Goal: Information Seeking & Learning: Learn about a topic

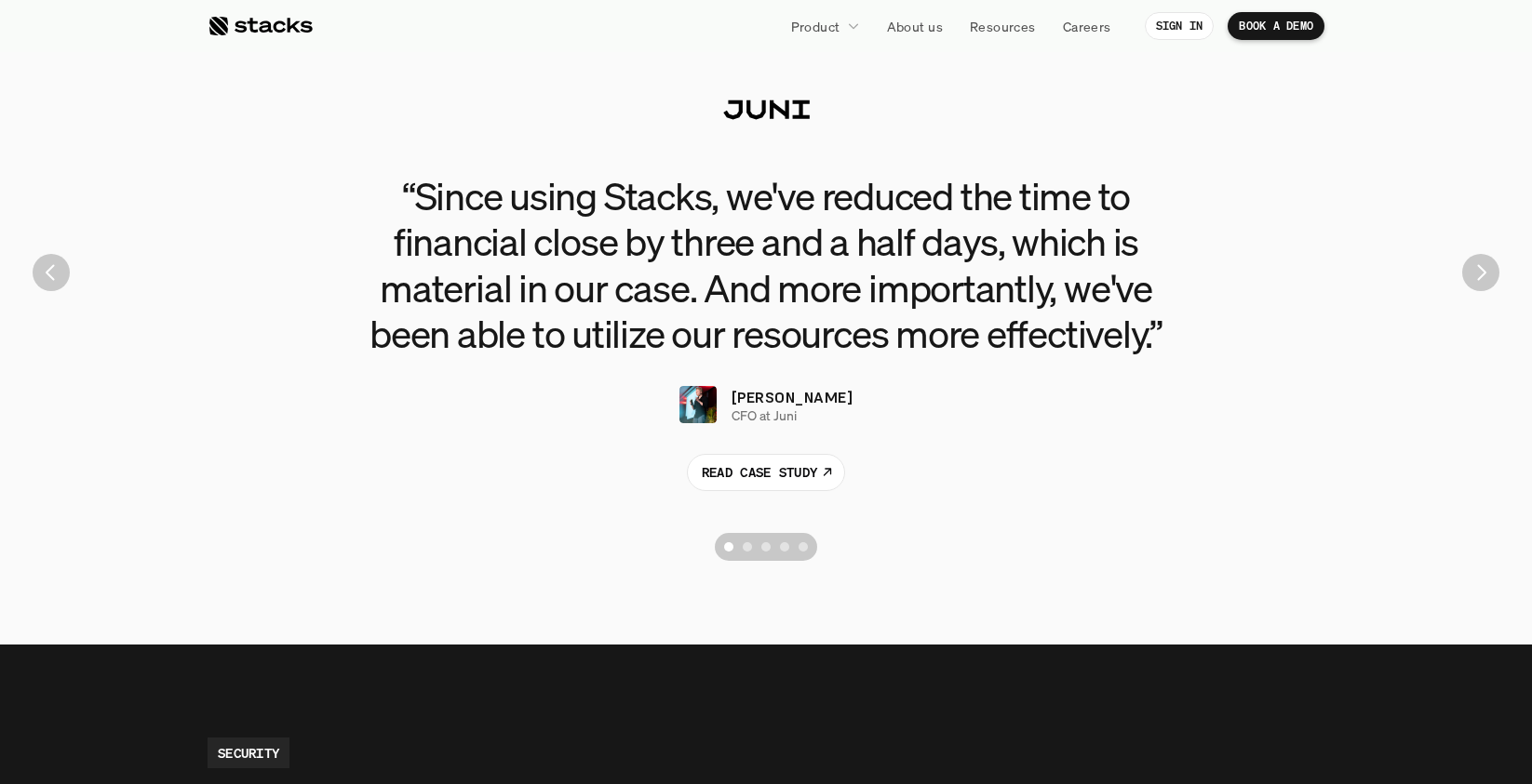
scroll to position [4215, 0]
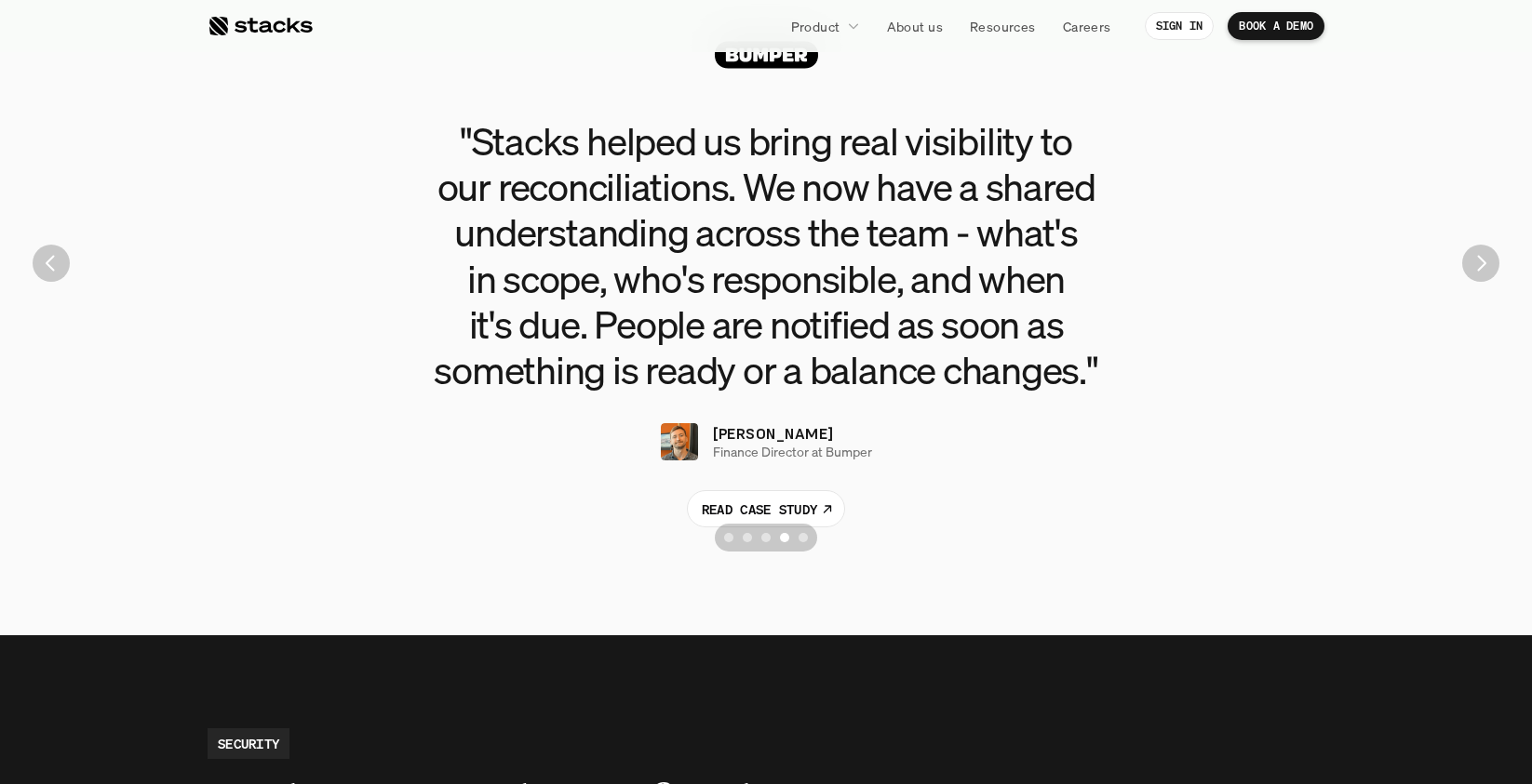
click at [450, 169] on h3 ""Stacks helped us bring real visibility to our reconciliations. We now have a s…" at bounding box center [766, 255] width 837 height 275
click at [454, 160] on h3 ""Stacks helped us bring real visibility to our reconciliations. We now have a s…" at bounding box center [766, 255] width 837 height 275
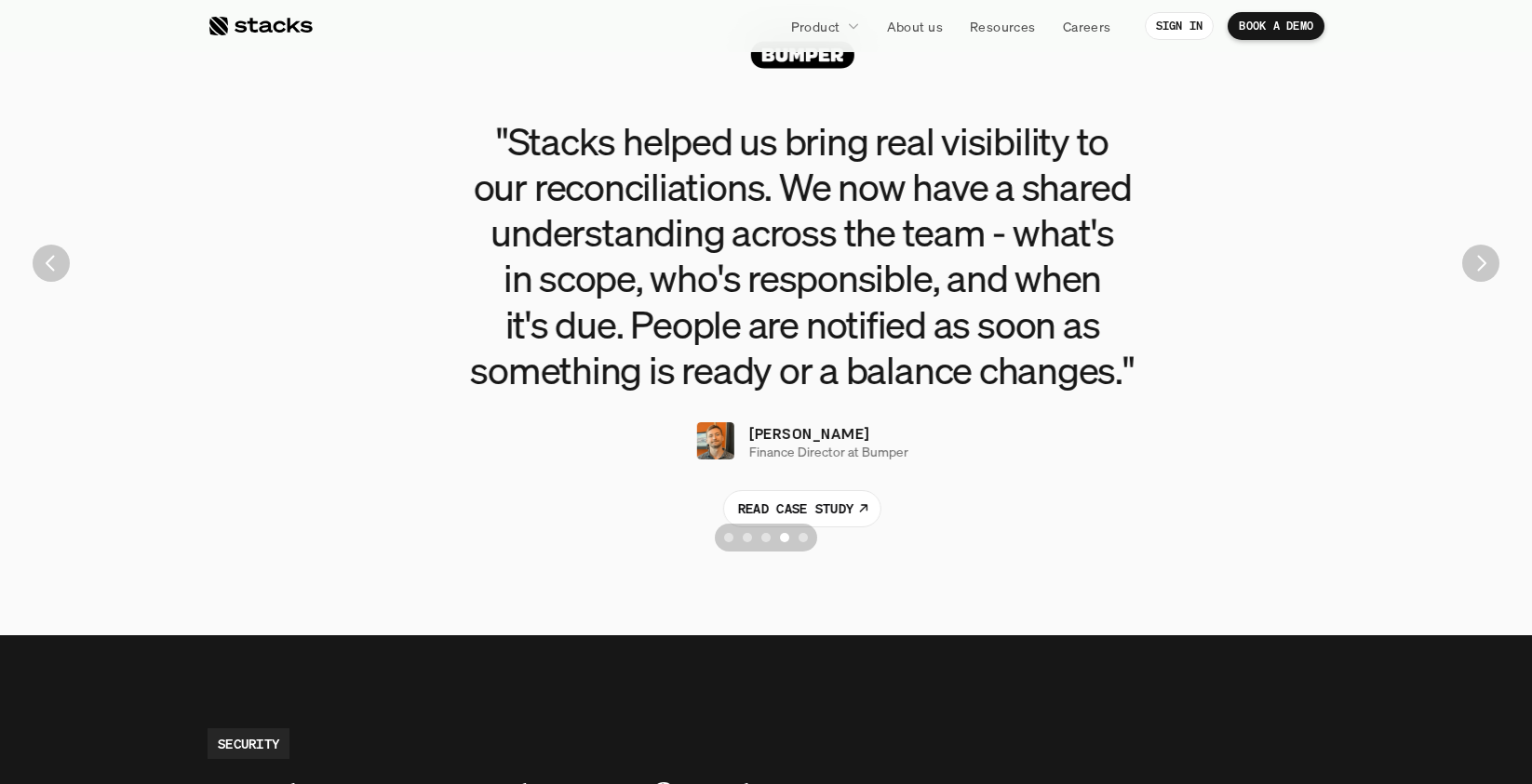
drag, startPoint x: 454, startPoint y: 160, endPoint x: 481, endPoint y: 185, distance: 36.8
click at [481, 185] on h3 ""Stacks helped us bring real visibility to our reconciliations. We now have a s…" at bounding box center [802, 255] width 837 height 275
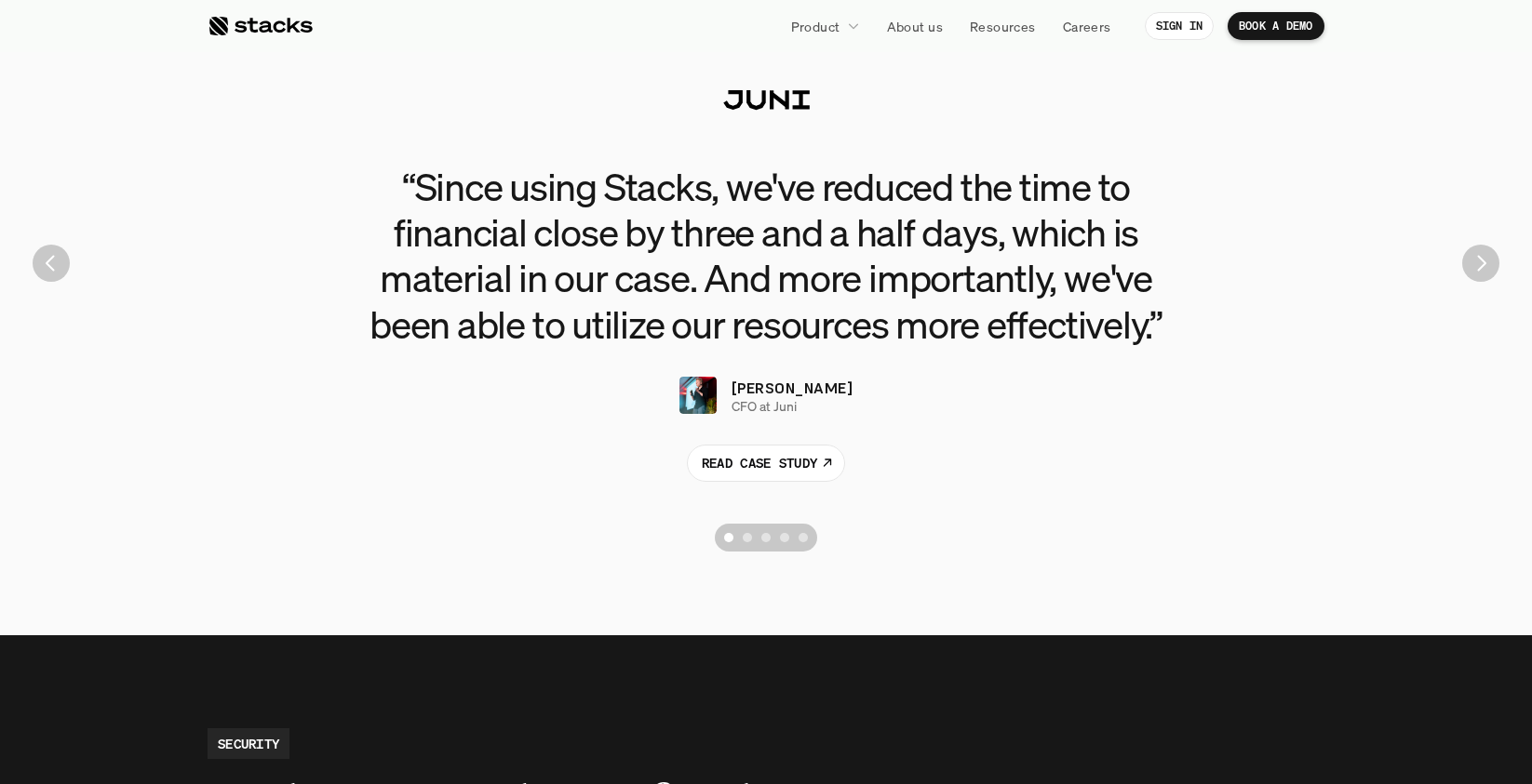
click at [1484, 264] on img "Next" at bounding box center [1480, 263] width 37 height 37
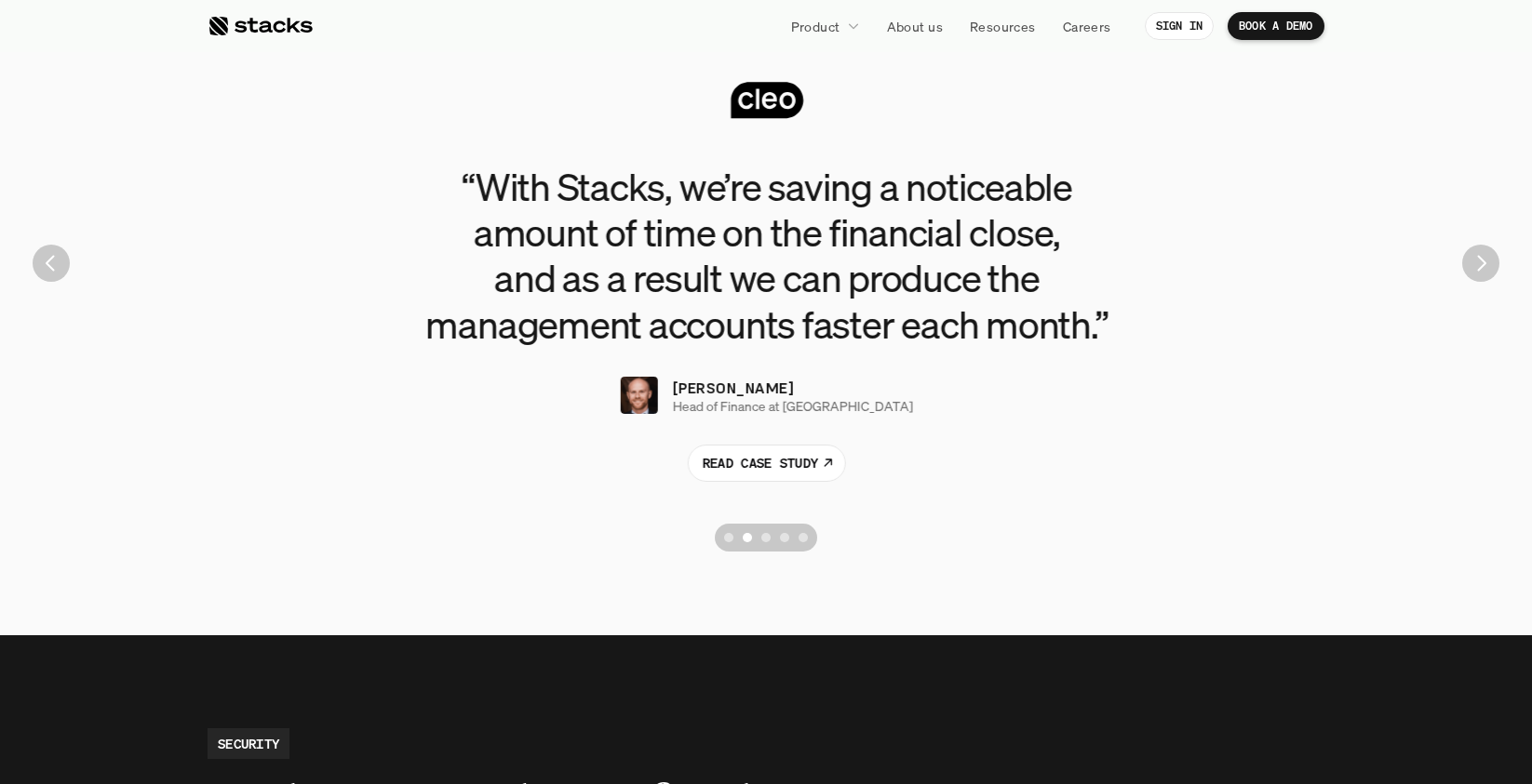
click at [1484, 264] on img "Next" at bounding box center [1480, 263] width 37 height 37
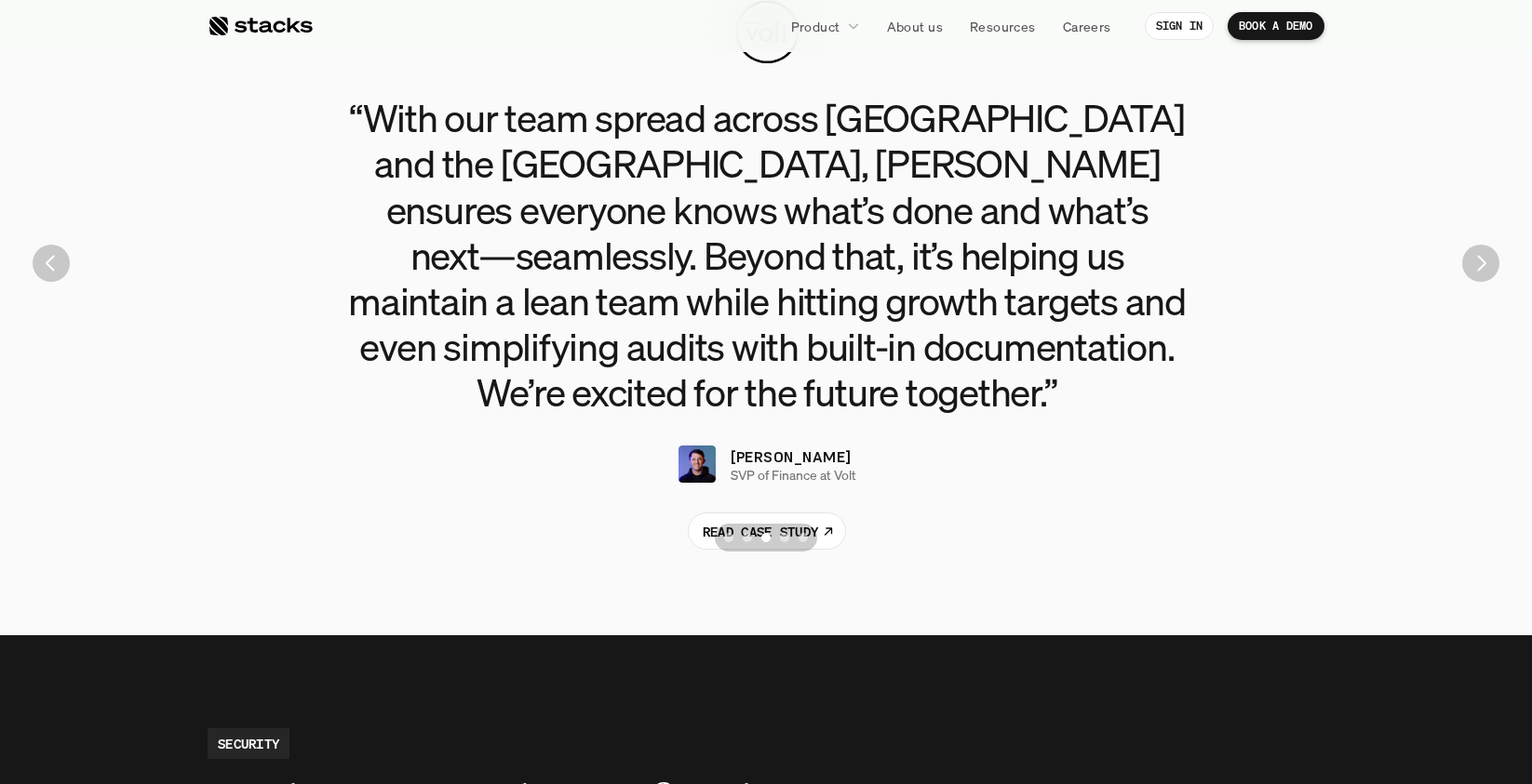
click at [1484, 264] on img "Next" at bounding box center [1480, 263] width 37 height 37
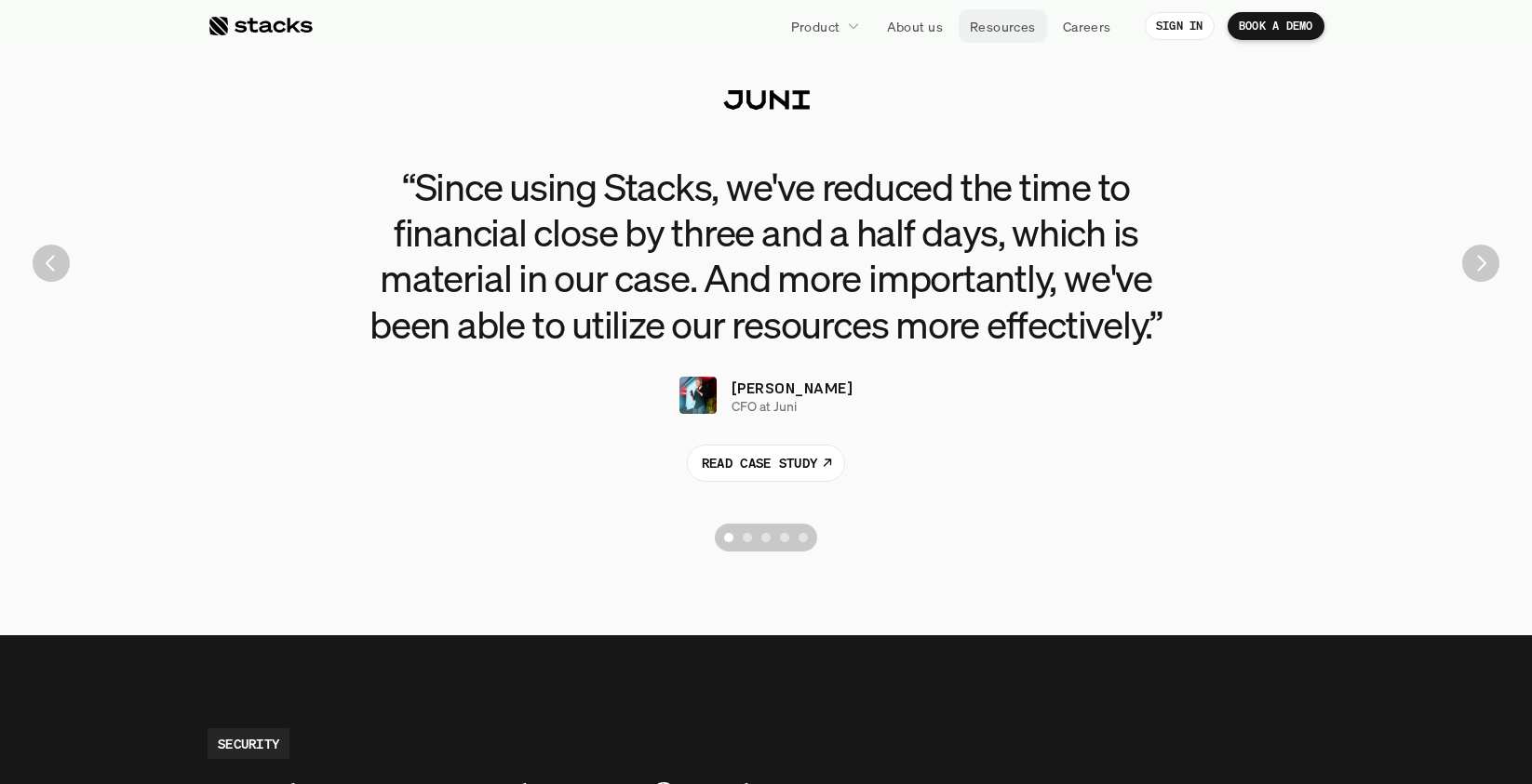
click at [1016, 29] on p "Resources" at bounding box center [1002, 27] width 66 height 20
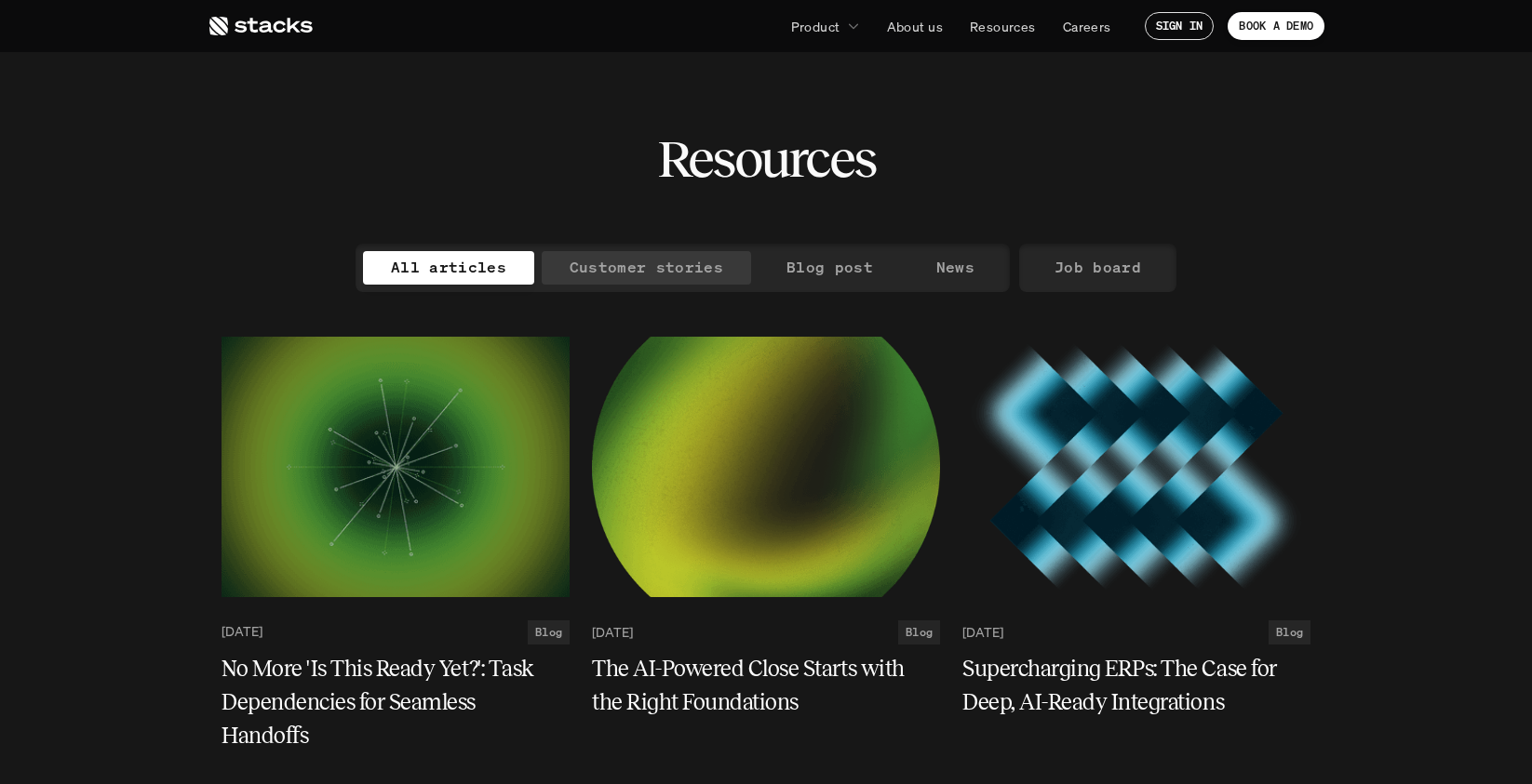
click at [658, 264] on p "Customer stories" at bounding box center [647, 267] width 154 height 27
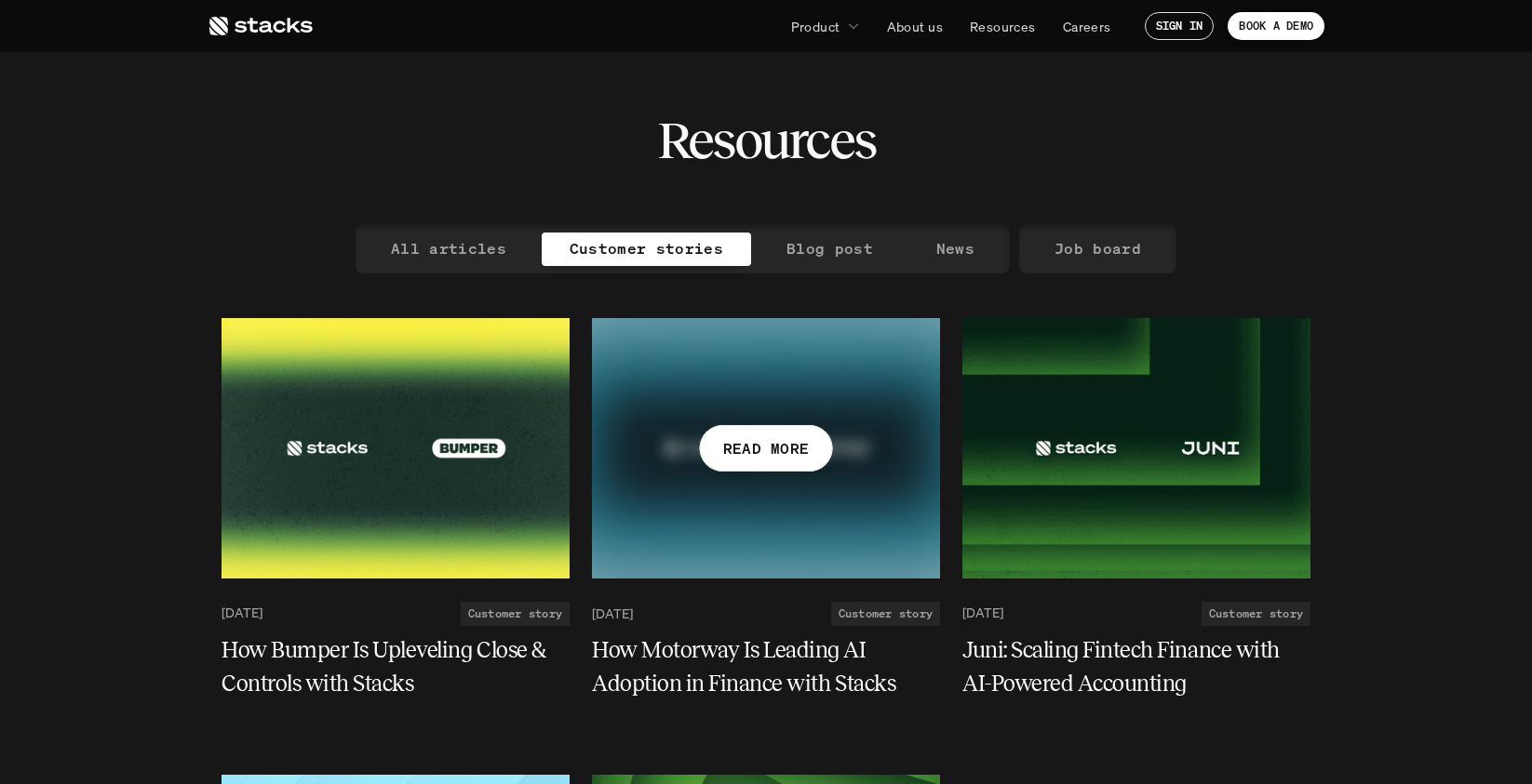
scroll to position [20, 0]
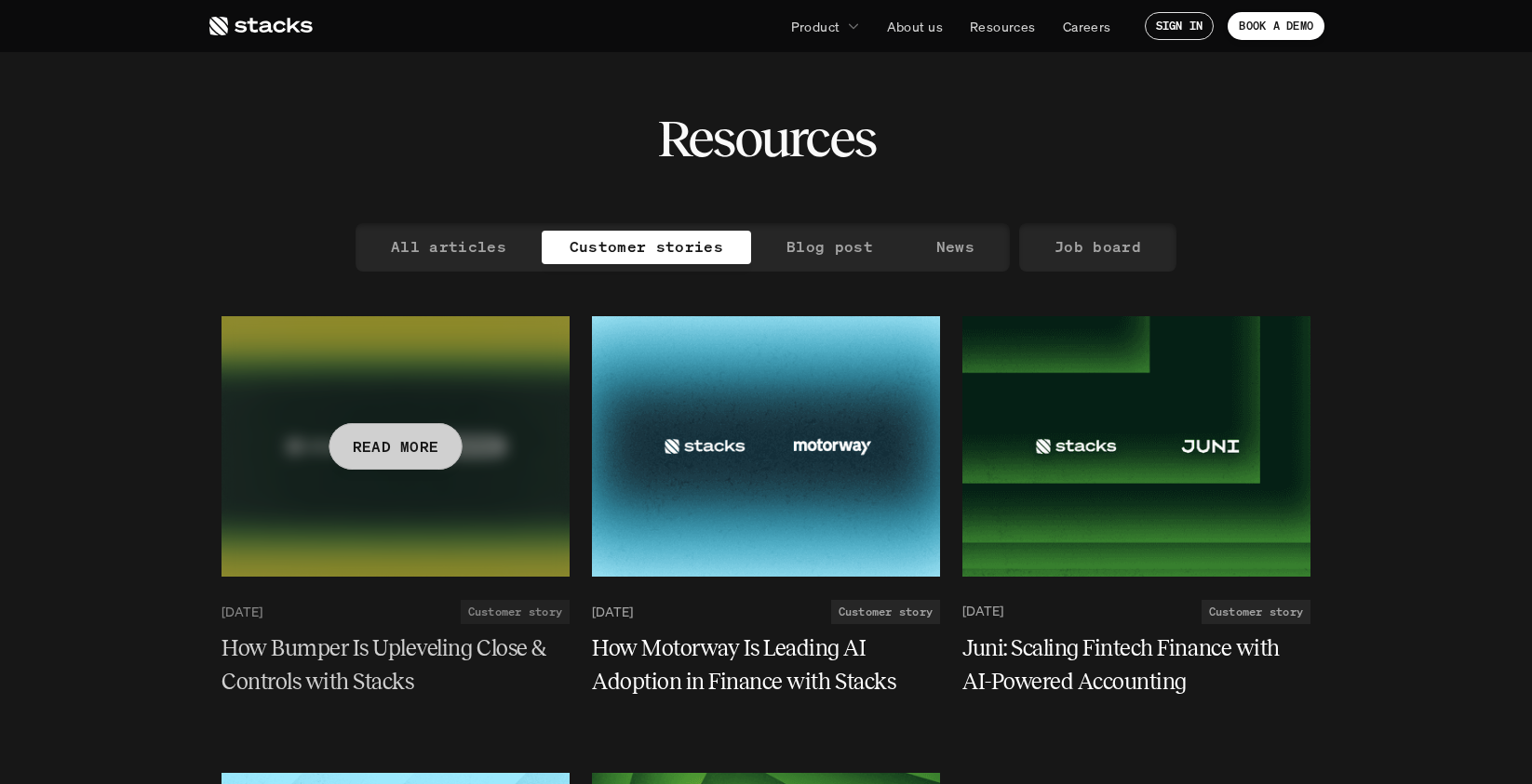
click at [315, 661] on h5 "How Bumper Is Upleveling Close & Controls with Stacks" at bounding box center [385, 664] width 326 height 67
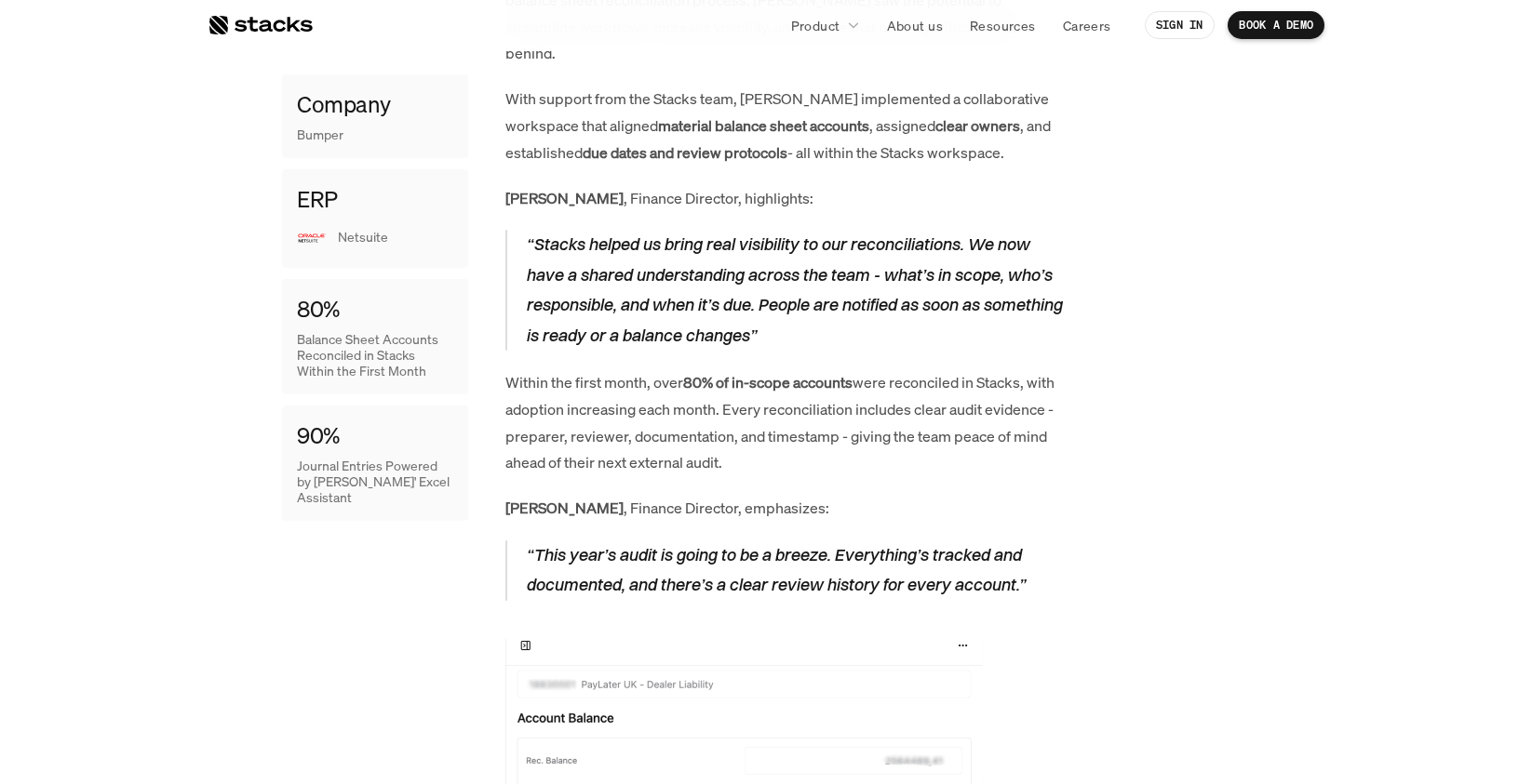
scroll to position [1442, 0]
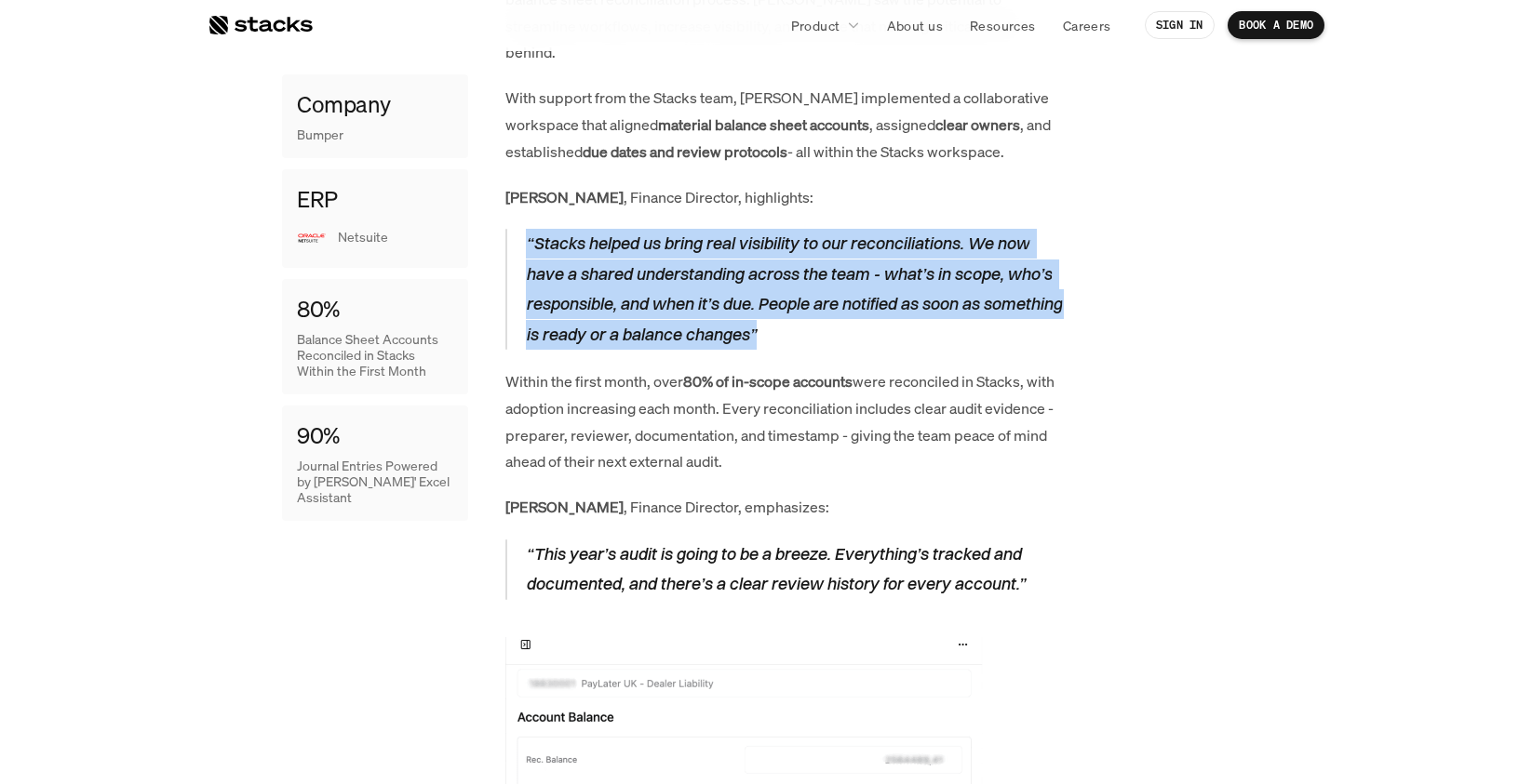
drag, startPoint x: 887, startPoint y: 305, endPoint x: 521, endPoint y: 219, distance: 376.0
click at [521, 229] on blockquote "“Stacks helped us bring real visibility to our reconciliations. We now have a s…" at bounding box center [784, 289] width 559 height 121
copy em "“Stacks helped us bring real visibility to our reconciliations. We now have a s…"
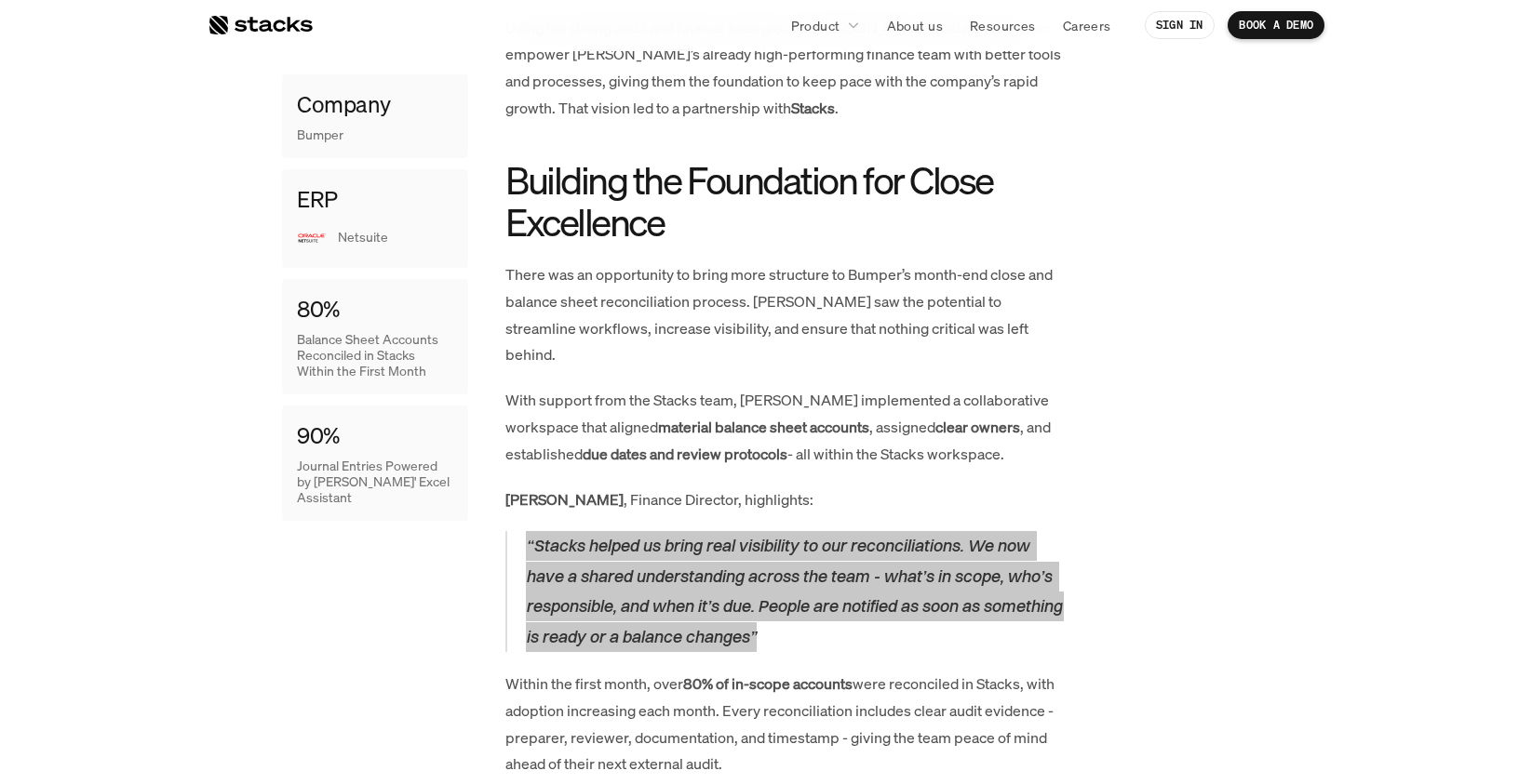
scroll to position [1137, 0]
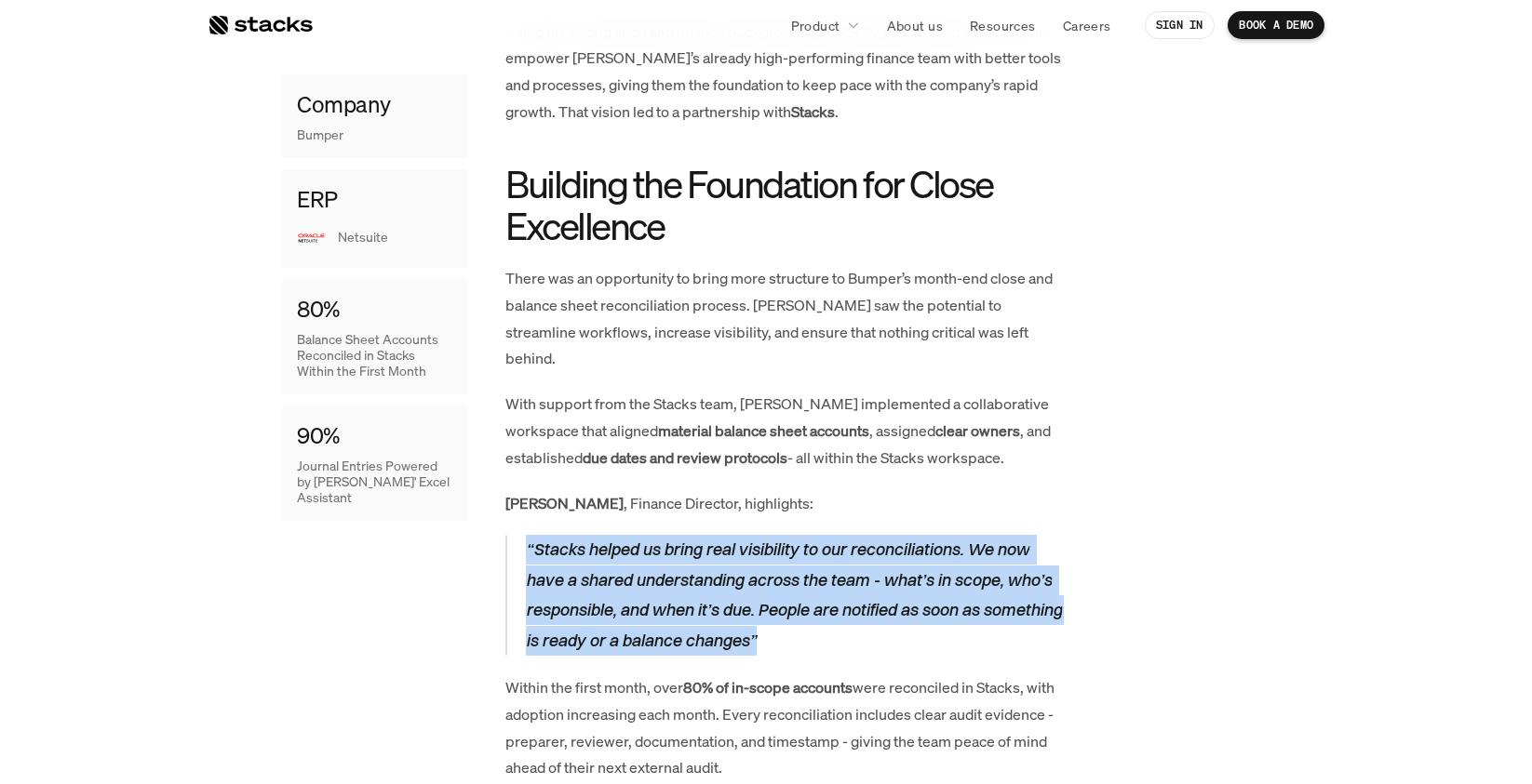
click at [271, 20] on div at bounding box center [260, 25] width 105 height 22
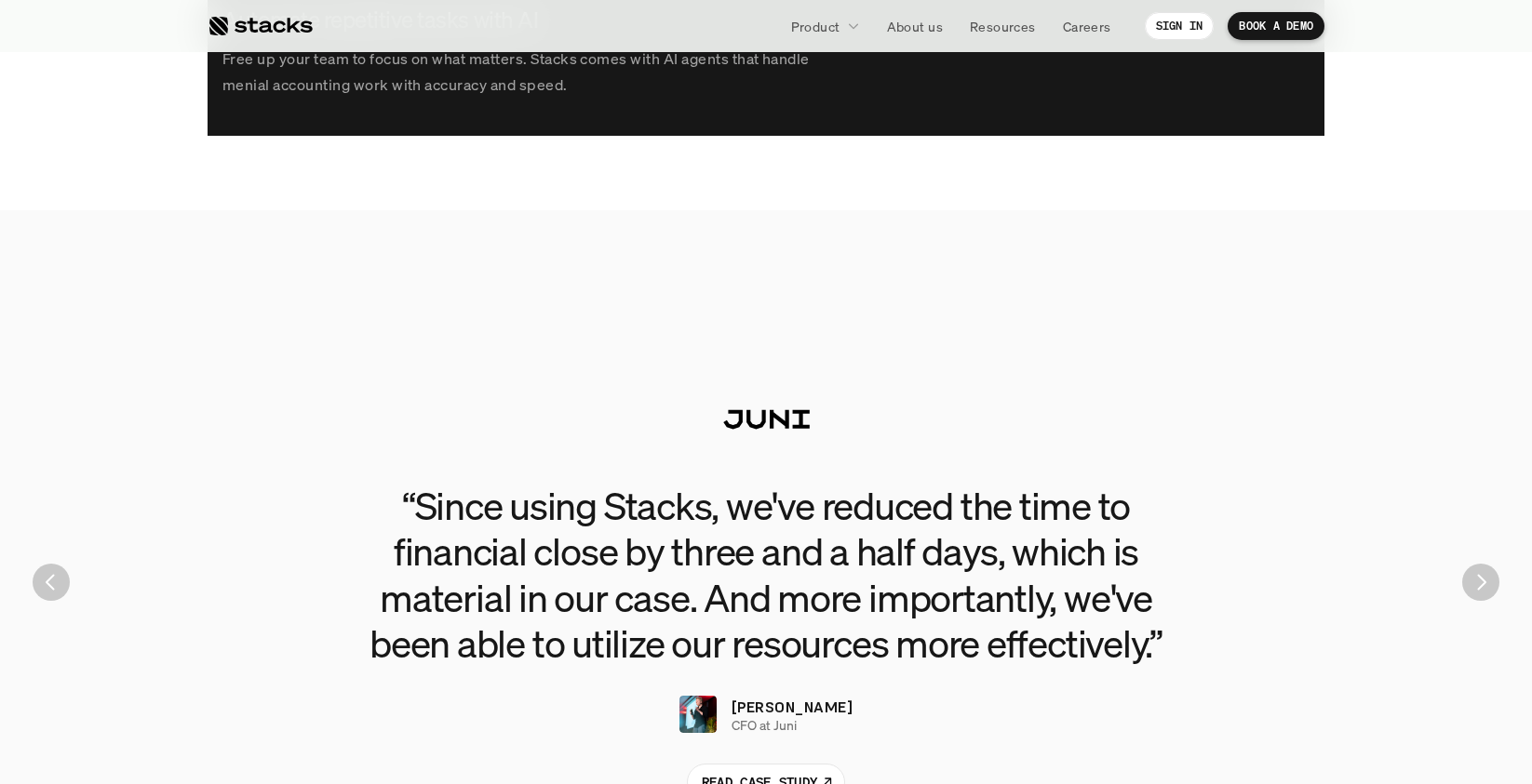
scroll to position [4092, 0]
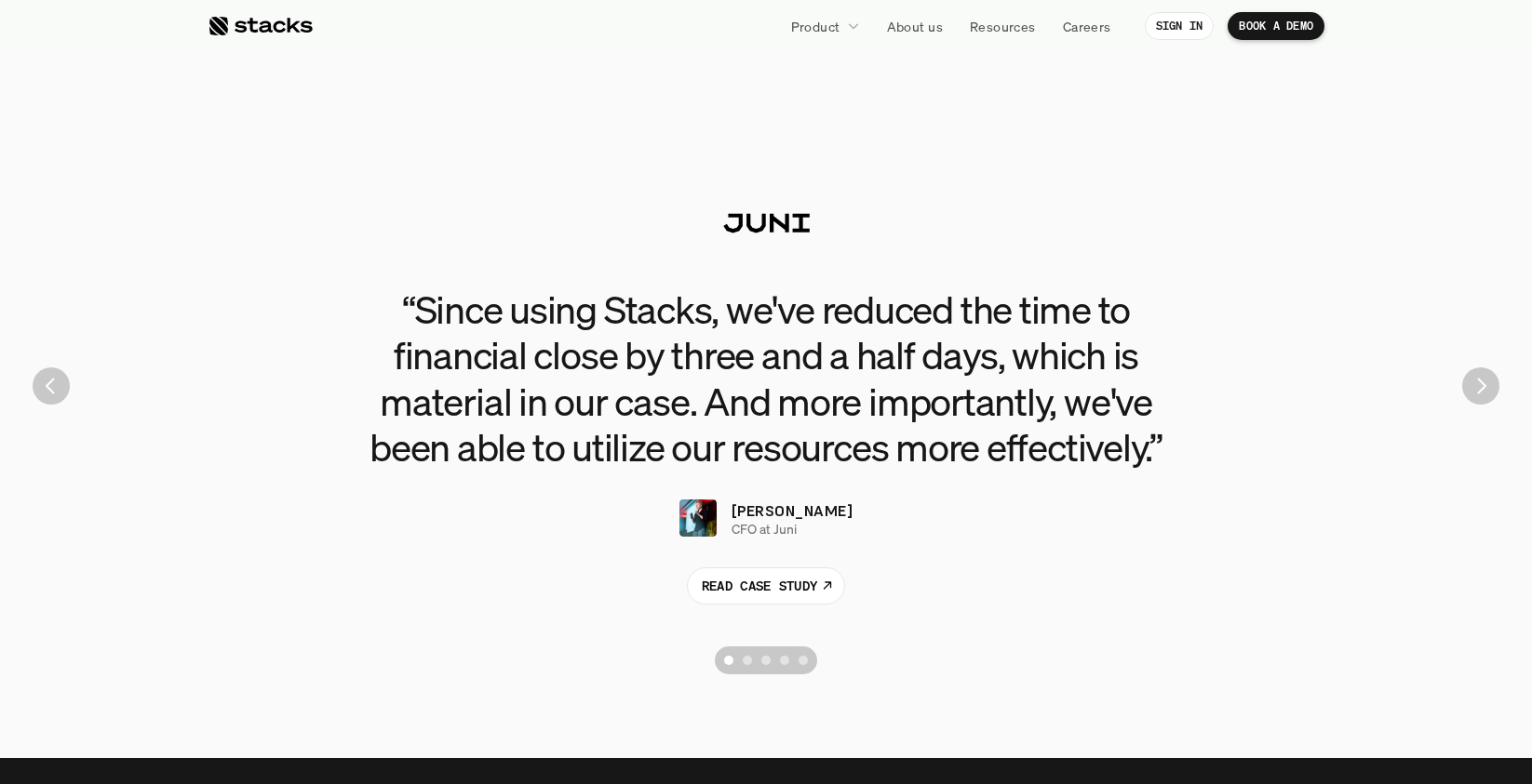
click at [786, 658] on div "Scroll to page 4" at bounding box center [783, 660] width 9 height 9
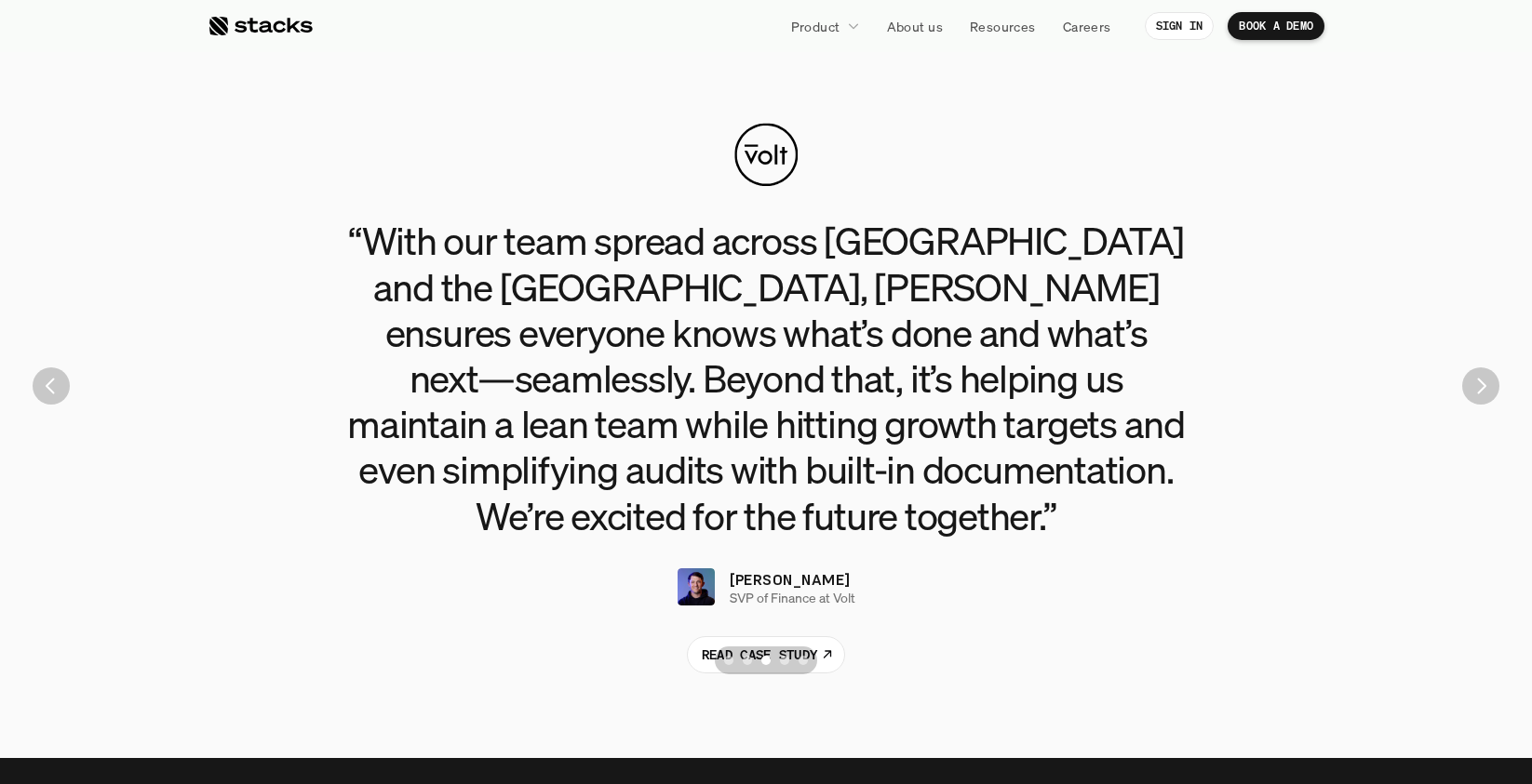
click at [790, 668] on button "Scroll to page 4" at bounding box center [784, 660] width 19 height 28
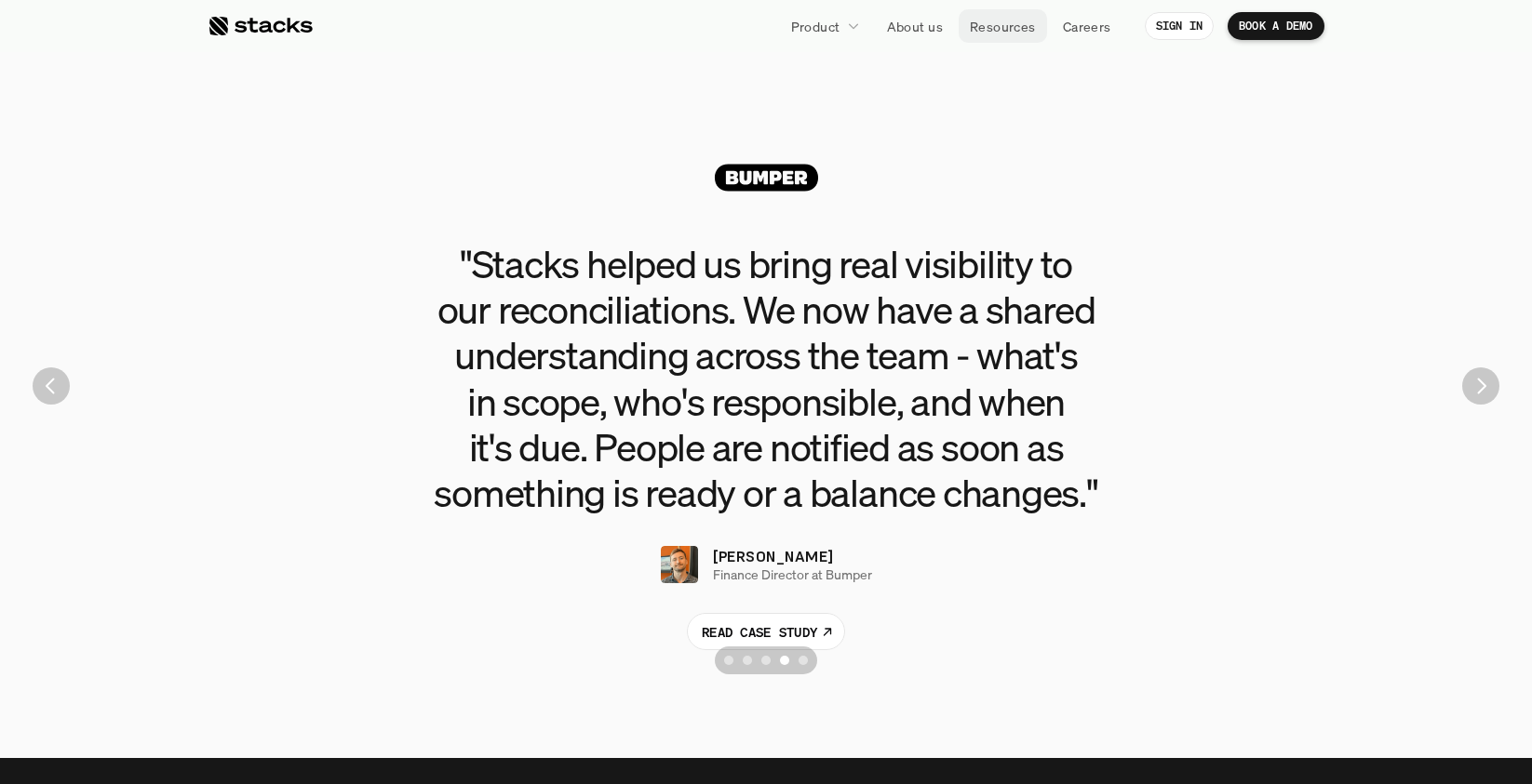
click at [998, 28] on p "Resources" at bounding box center [1002, 27] width 66 height 20
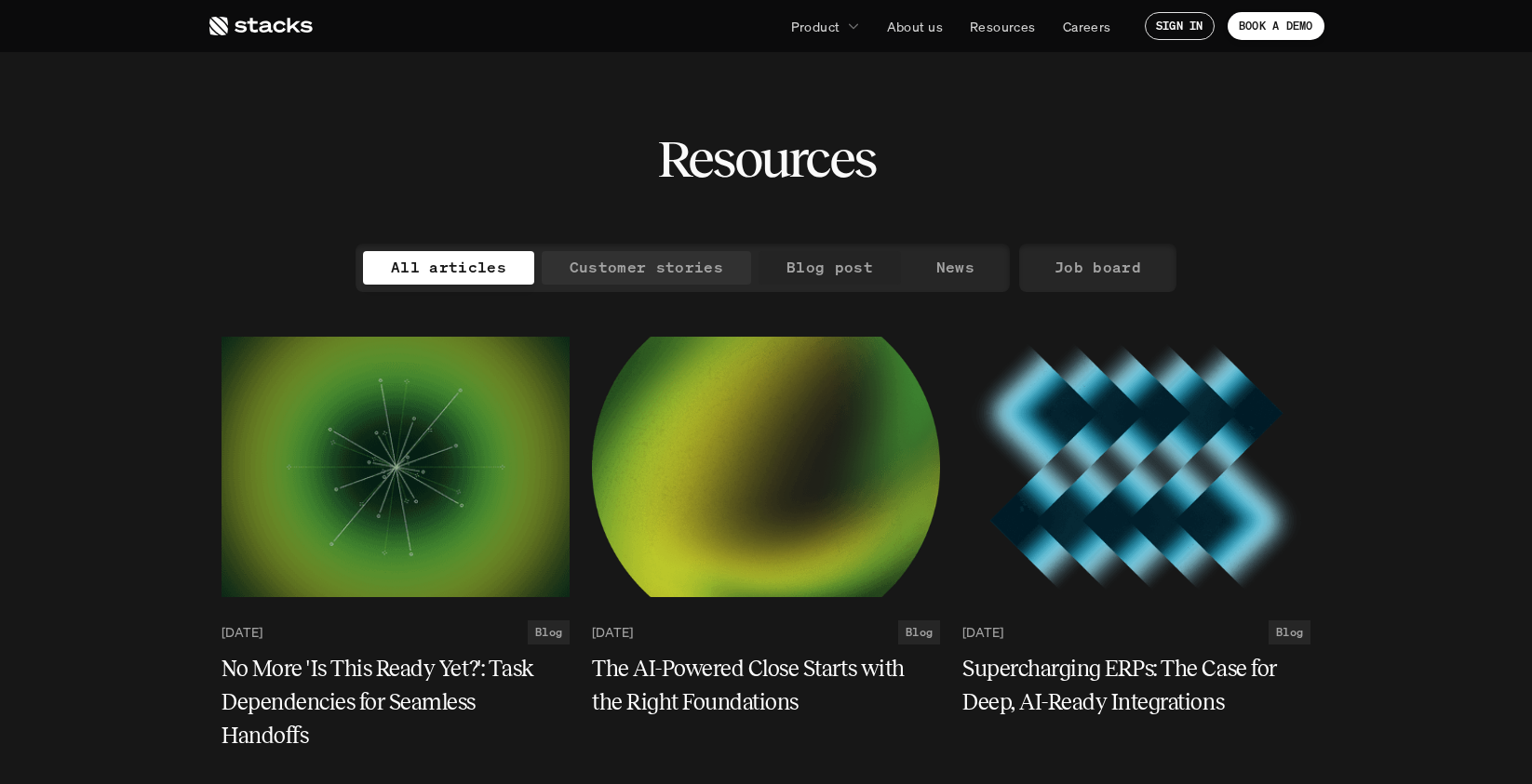
click at [665, 267] on p "Customer stories" at bounding box center [647, 267] width 154 height 27
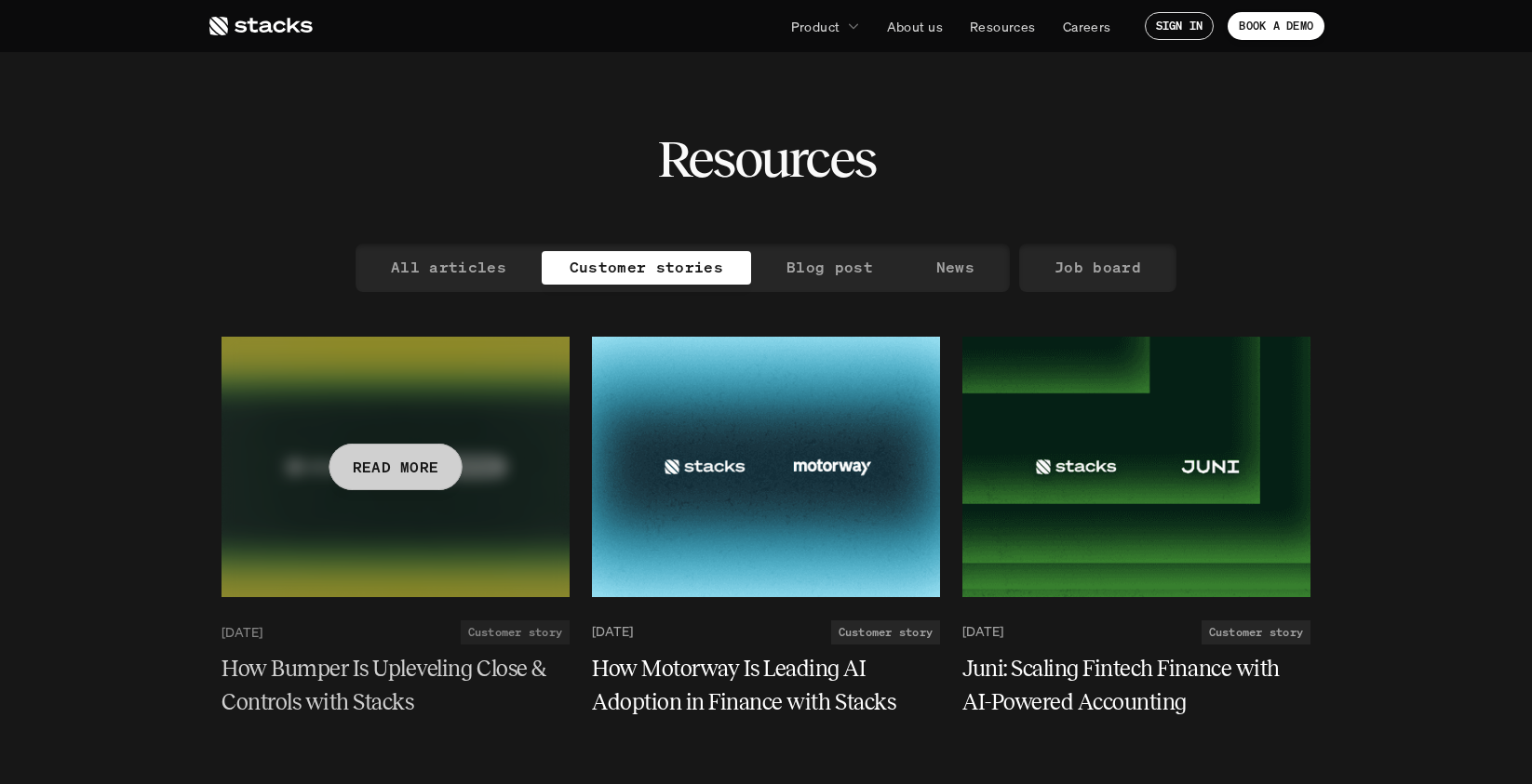
click at [373, 677] on h5 "How Bumper Is Upleveling Close & Controls with Stacks" at bounding box center [385, 685] width 326 height 67
